Goal: Information Seeking & Learning: Learn about a topic

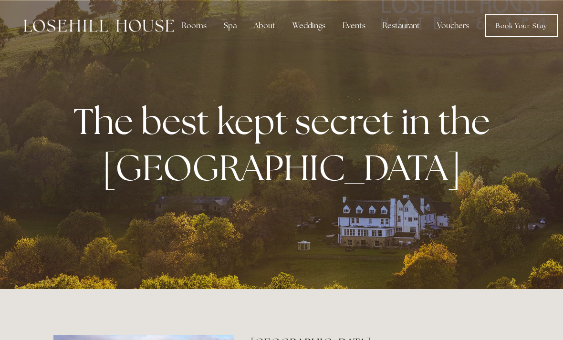
click at [226, 26] on div "Spa" at bounding box center [230, 25] width 28 height 19
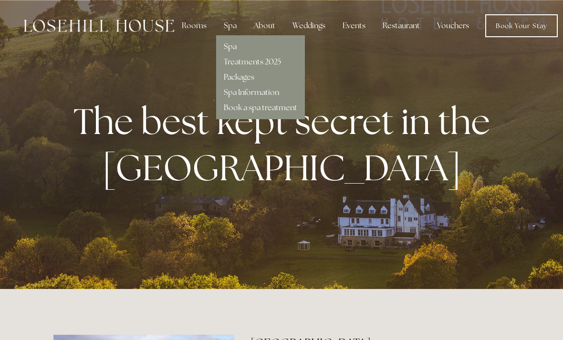
click at [234, 50] on link "Spa" at bounding box center [230, 47] width 13 height 10
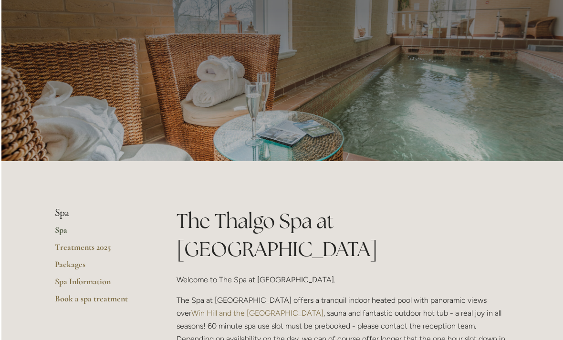
scroll to position [39, 0]
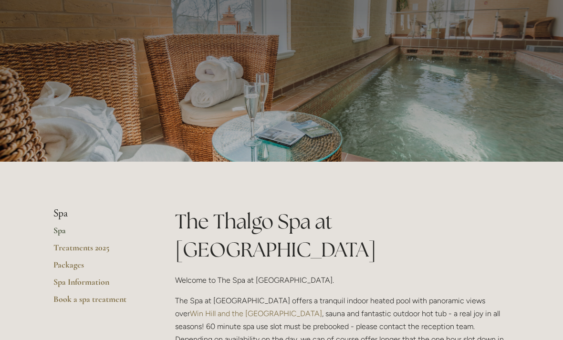
click at [103, 283] on link "Spa Information" at bounding box center [98, 285] width 91 height 17
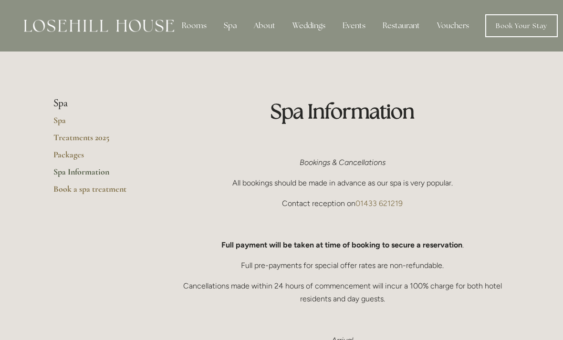
click at [98, 140] on link "Treatments 2025" at bounding box center [98, 140] width 91 height 17
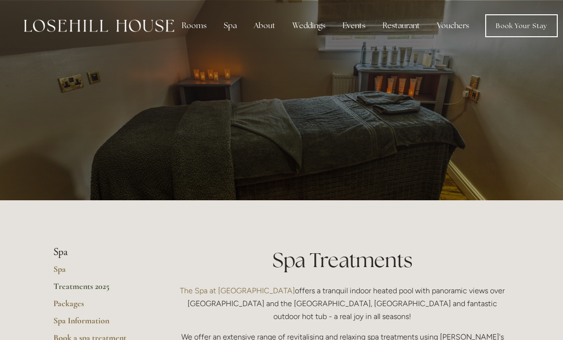
click at [230, 27] on div "Spa" at bounding box center [230, 25] width 28 height 19
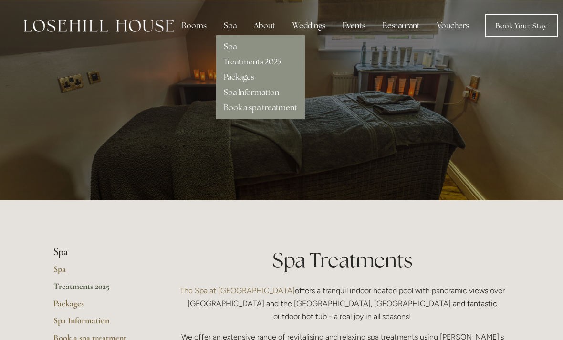
click at [192, 29] on div "Rooms" at bounding box center [194, 25] width 40 height 19
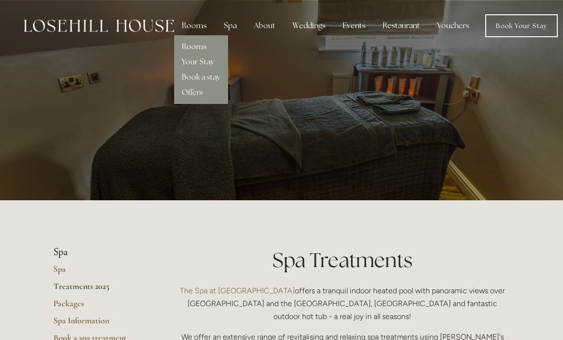
click at [191, 97] on link "Offers" at bounding box center [192, 92] width 21 height 10
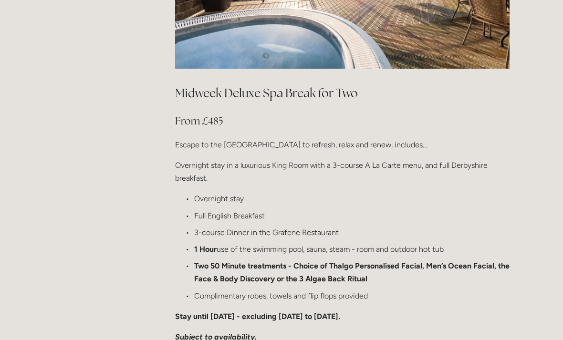
scroll to position [1068, 0]
